Goal: Information Seeking & Learning: Check status

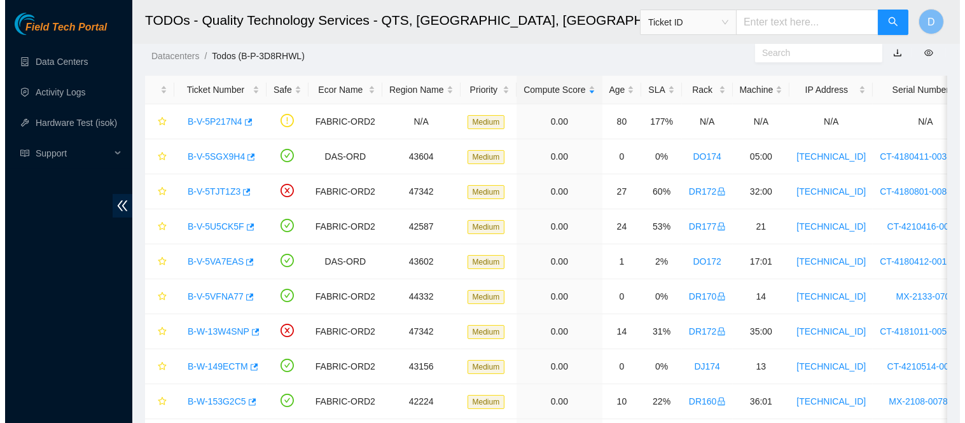
scroll to position [52, 0]
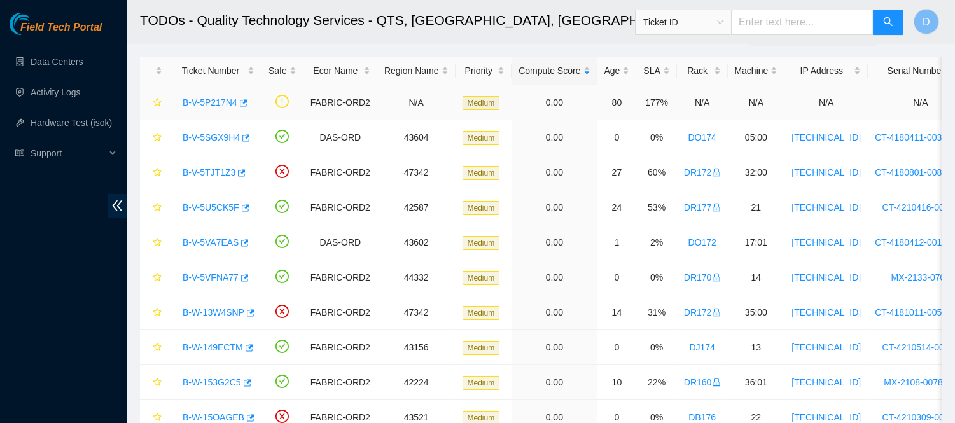
click at [213, 100] on link "B-V-5P217N4" at bounding box center [210, 102] width 55 height 10
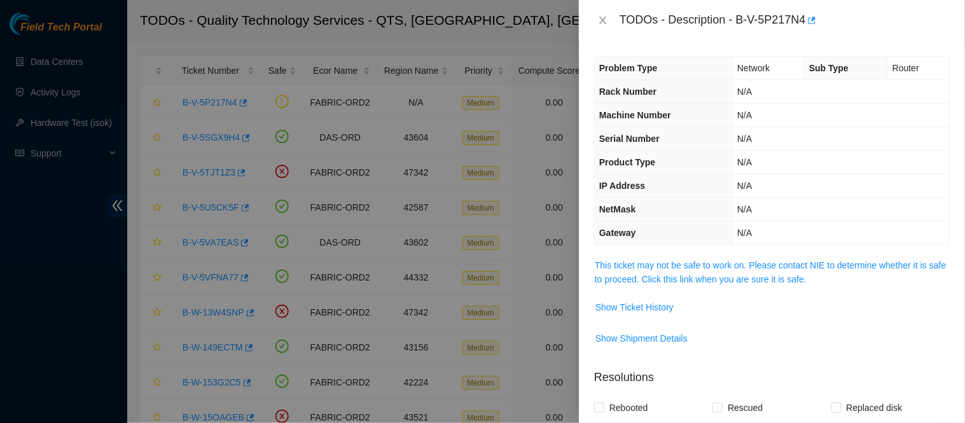
click at [761, 290] on td "This ticket may not be safe to work on. Please contact NIE to determine whether…" at bounding box center [772, 277] width 356 height 39
click at [758, 267] on link "This ticket may not be safe to work on. Please contact NIE to determine whether…" at bounding box center [770, 272] width 351 height 24
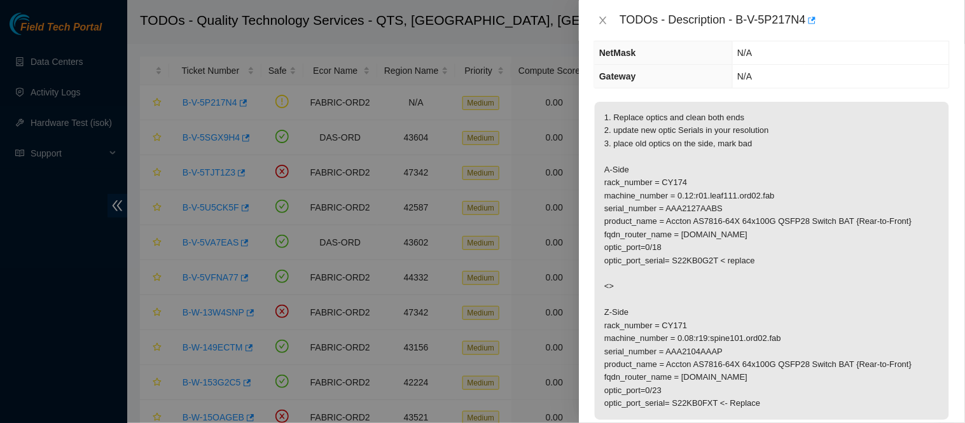
scroll to position [159, 0]
